Goal: Check status: Check status

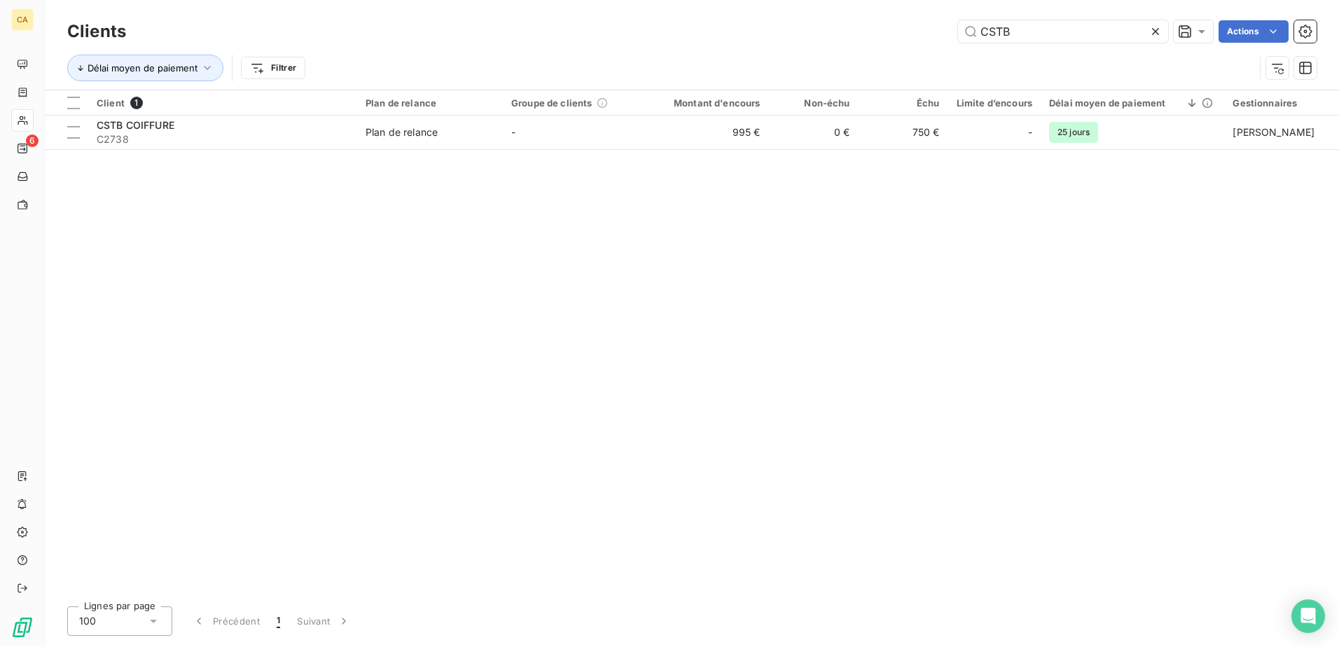
drag, startPoint x: 1025, startPoint y: 29, endPoint x: 934, endPoint y: 33, distance: 91.1
click at [934, 33] on div "CSTB Actions" at bounding box center [730, 31] width 1174 height 22
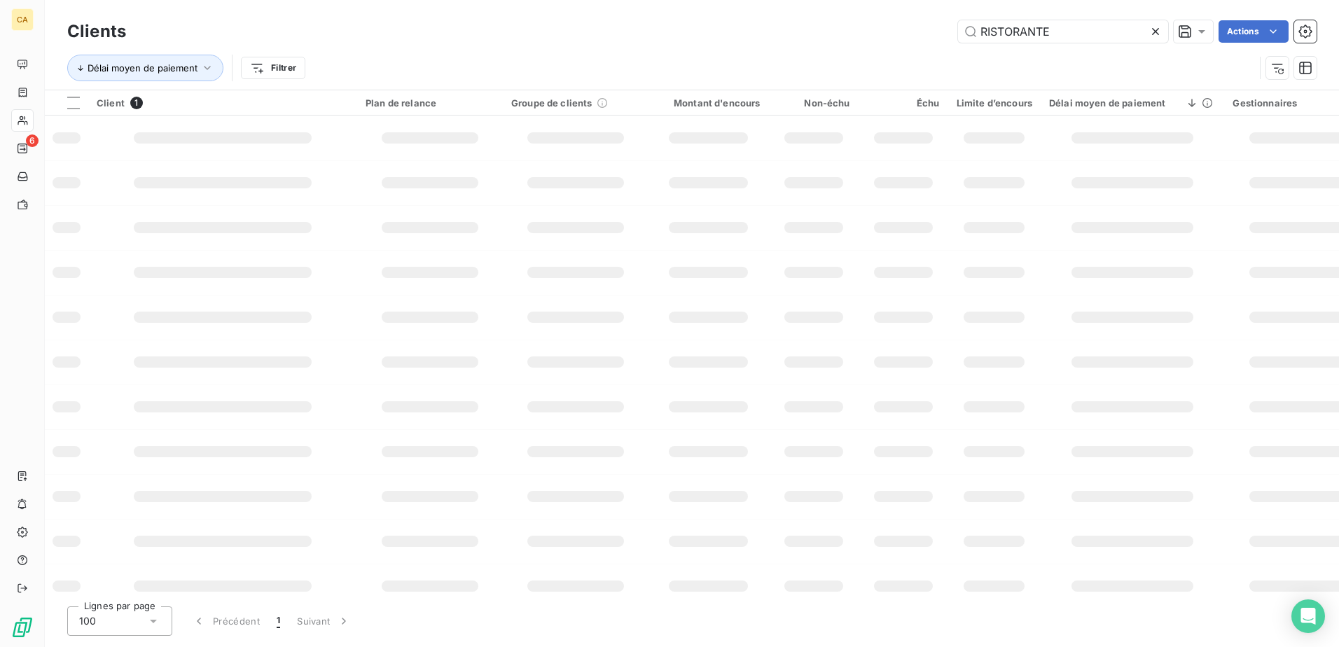
type input "RISTORANTE"
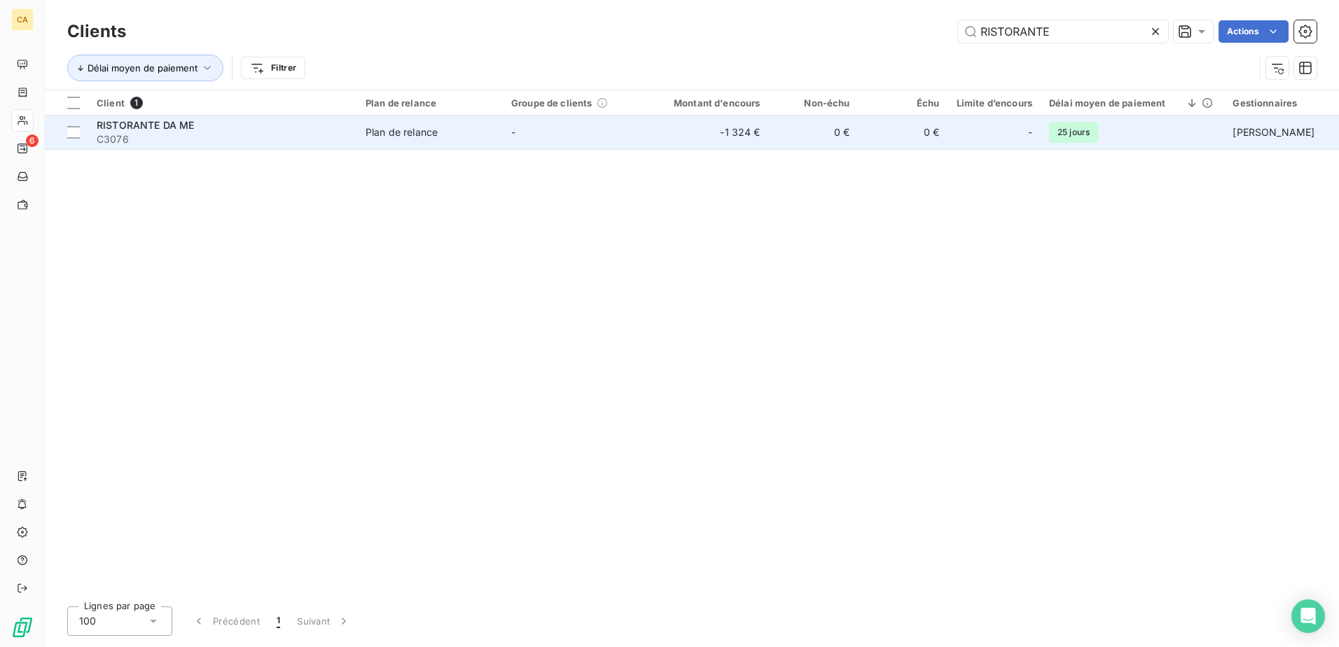
click at [160, 127] on span "RISTORANTE DA ME" at bounding box center [145, 125] width 97 height 12
